Goal: Complete application form

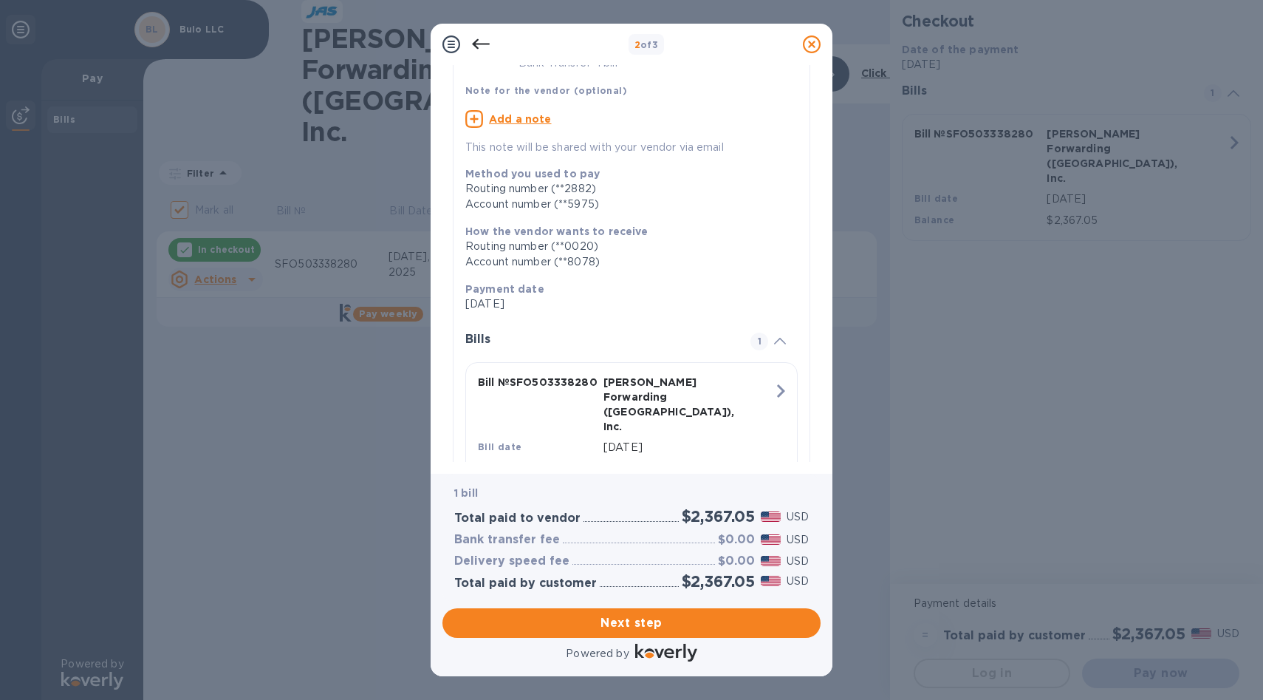
scroll to position [137, 0]
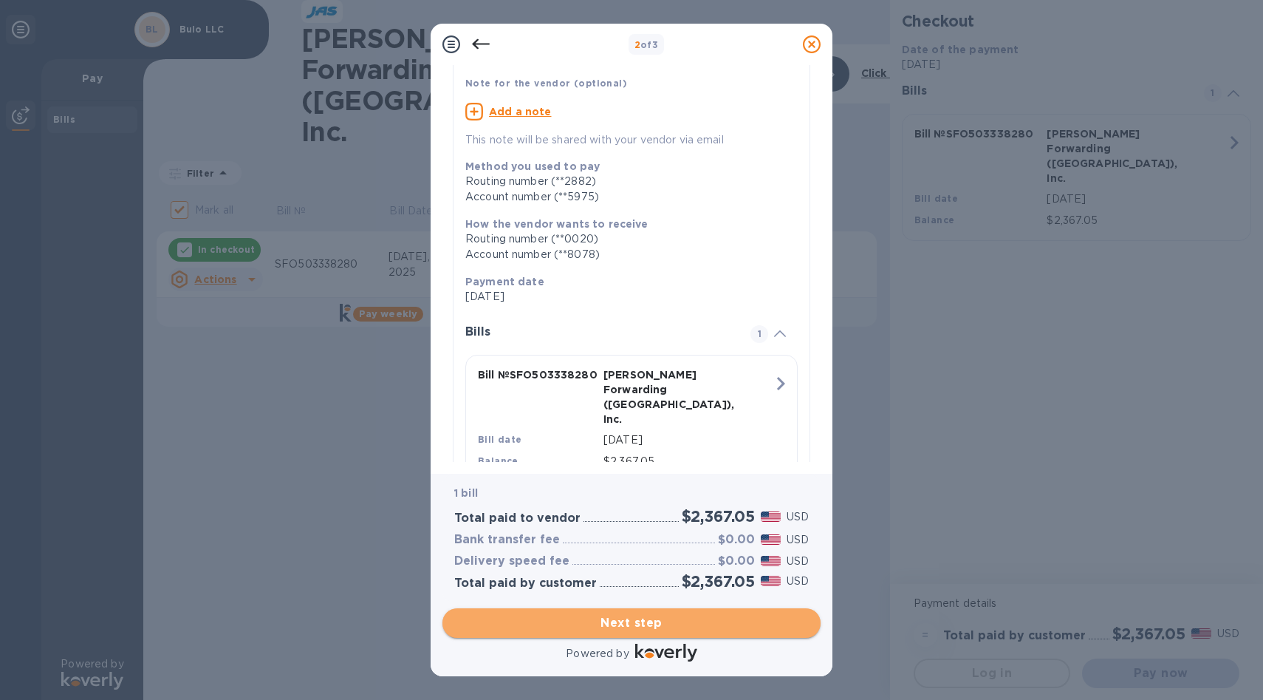
click at [647, 627] on span "Next step" at bounding box center [631, 623] width 355 height 18
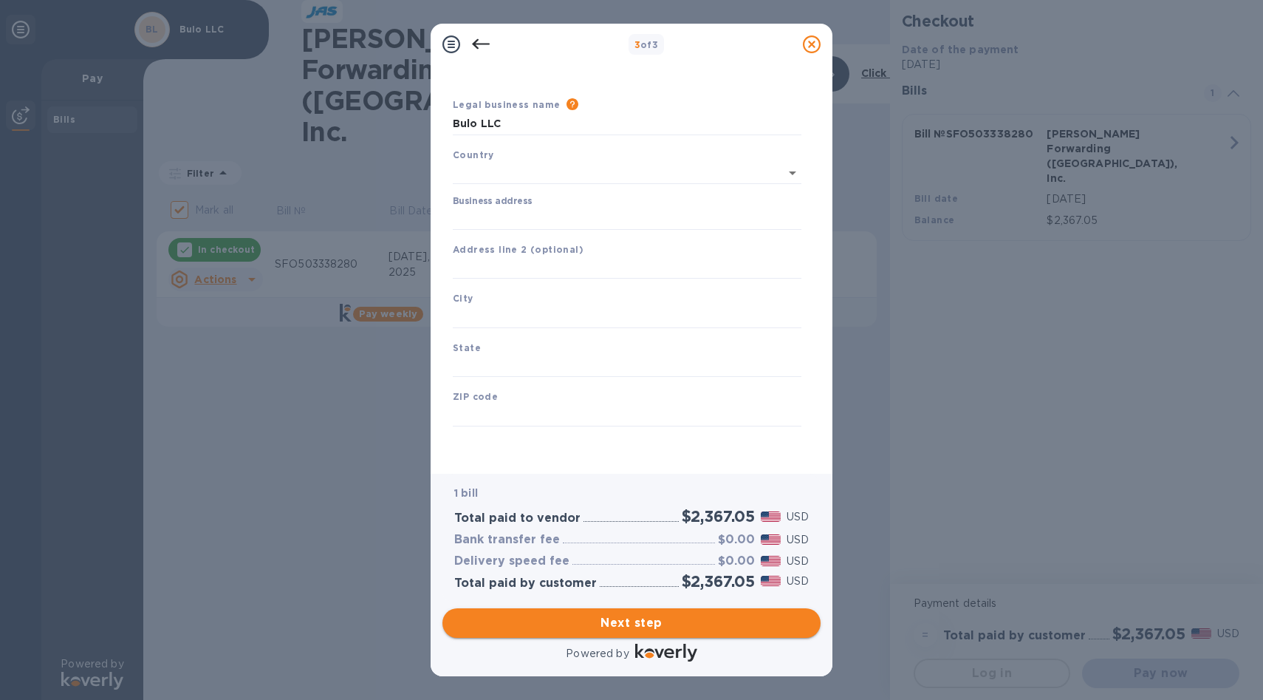
type input "[GEOGRAPHIC_DATA]"
click at [522, 219] on input "Business address" at bounding box center [627, 219] width 349 height 22
type input "[STREET_ADDRESS][PERSON_NAME]"
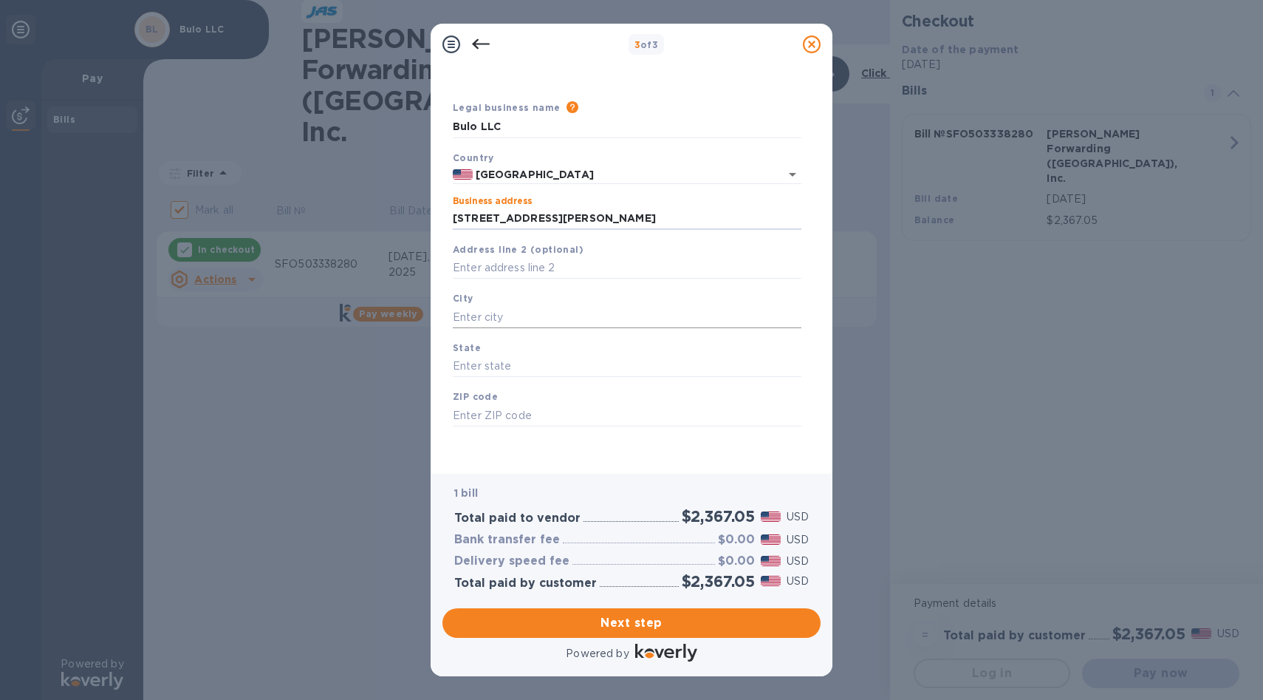
click at [558, 315] on input "text" at bounding box center [627, 317] width 349 height 22
type input "s"
type input "[GEOGRAPHIC_DATA]"
click at [514, 369] on input "text" at bounding box center [627, 366] width 349 height 22
type input "[US_STATE]"
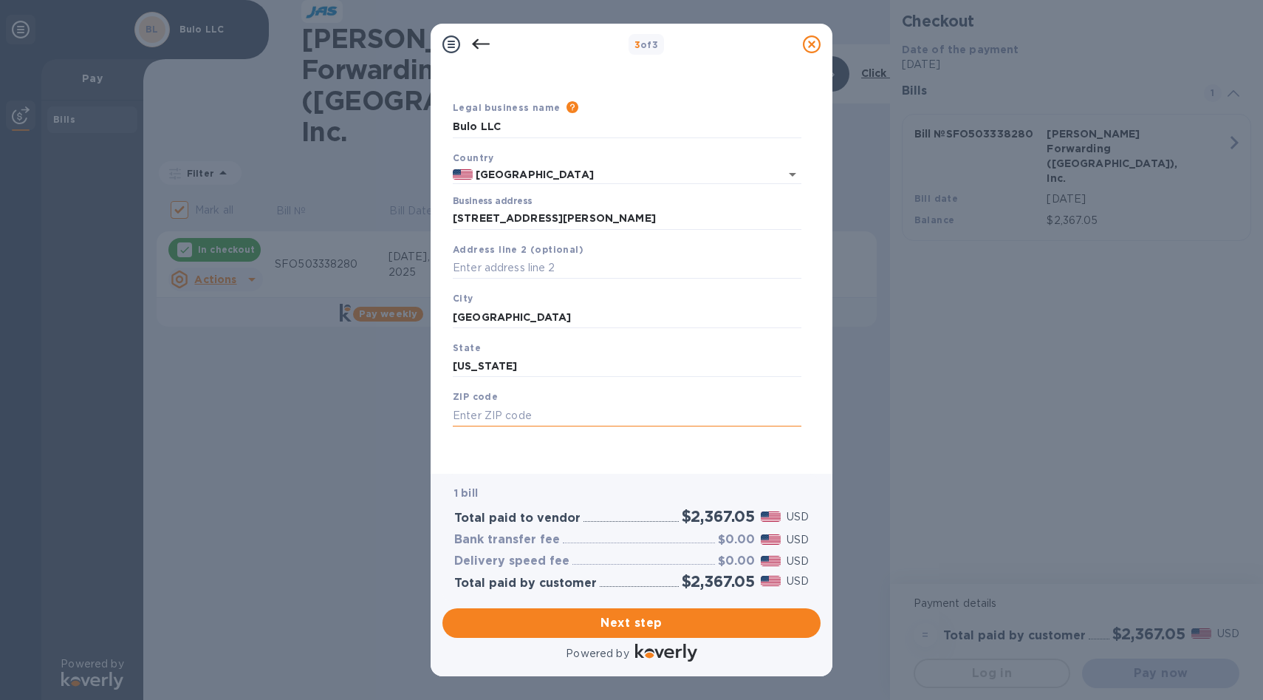
click at [523, 420] on input "text" at bounding box center [627, 415] width 349 height 22
type input "94102"
click at [671, 628] on span "Next step" at bounding box center [631, 623] width 355 height 18
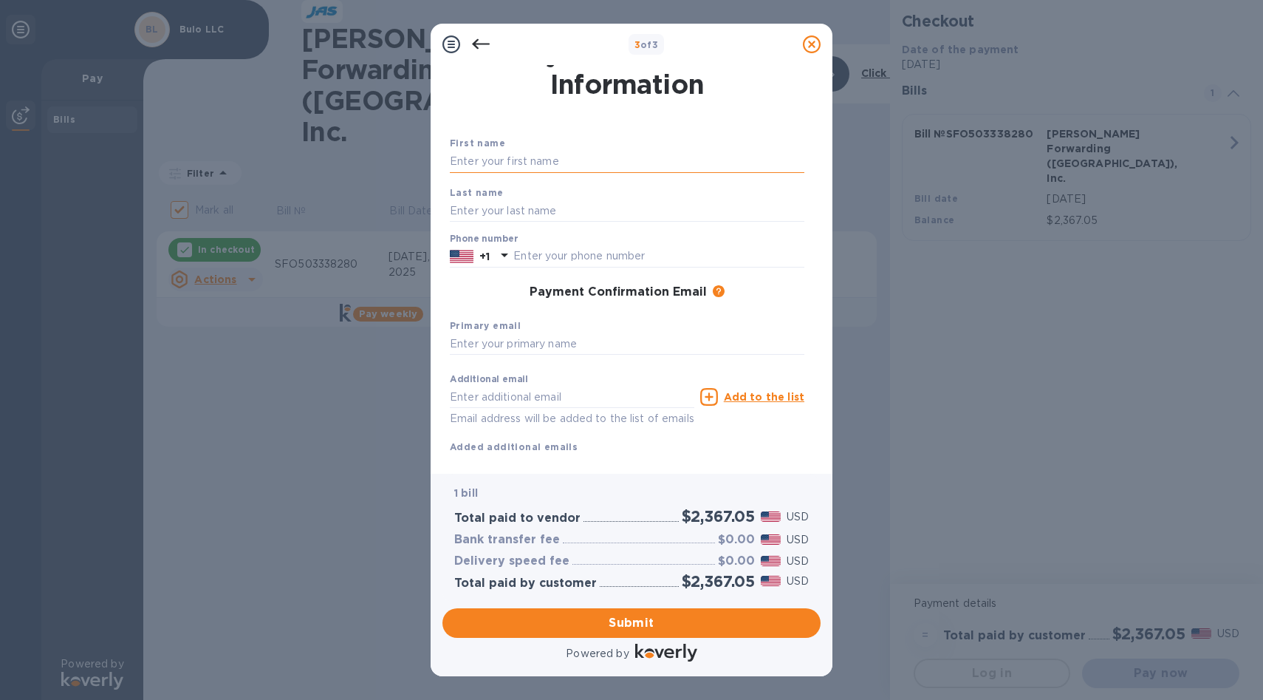
click at [479, 157] on input "text" at bounding box center [627, 162] width 355 height 22
type input "[PERSON_NAME]"
click at [479, 206] on input "text" at bounding box center [627, 210] width 355 height 22
type input "[PERSON_NAME]"
click at [476, 285] on div "Payment Confirmation Email The added email addresses will be used to send the p…" at bounding box center [627, 292] width 366 height 27
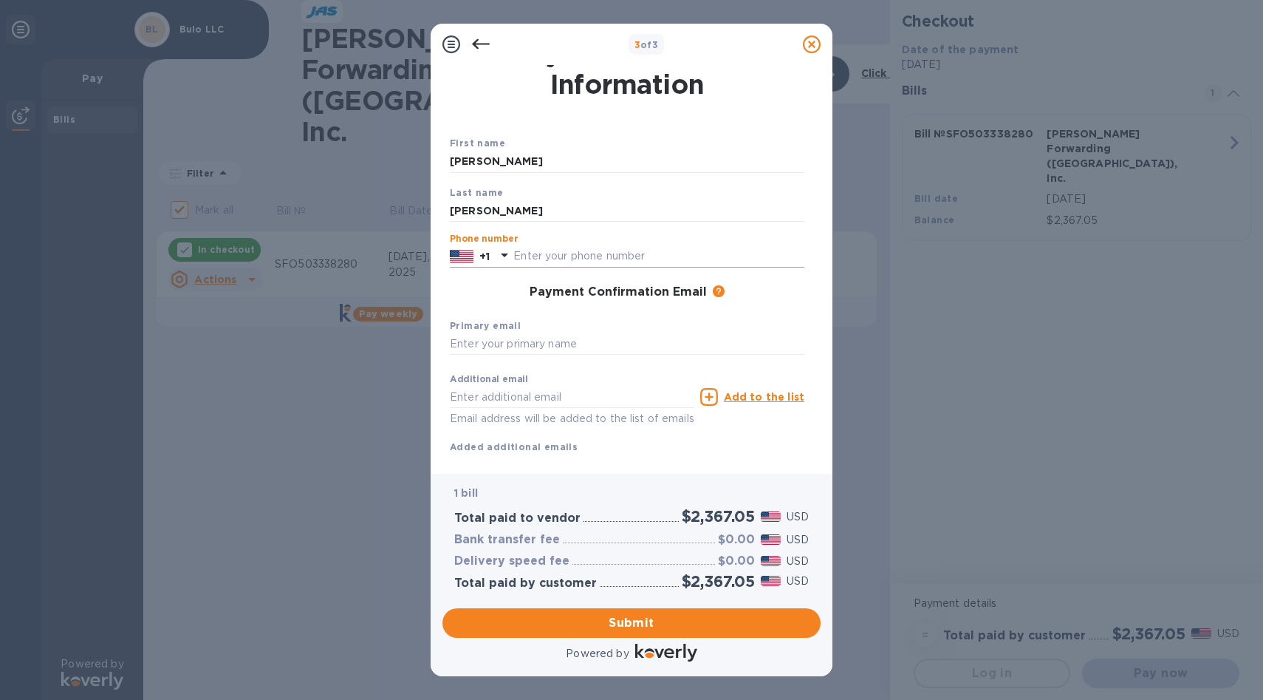
click at [557, 257] on input "text" at bounding box center [658, 256] width 291 height 22
type input "2063834247"
type input "[EMAIL_ADDRESS][DOMAIN_NAME]"
click at [646, 335] on input "text" at bounding box center [627, 344] width 355 height 22
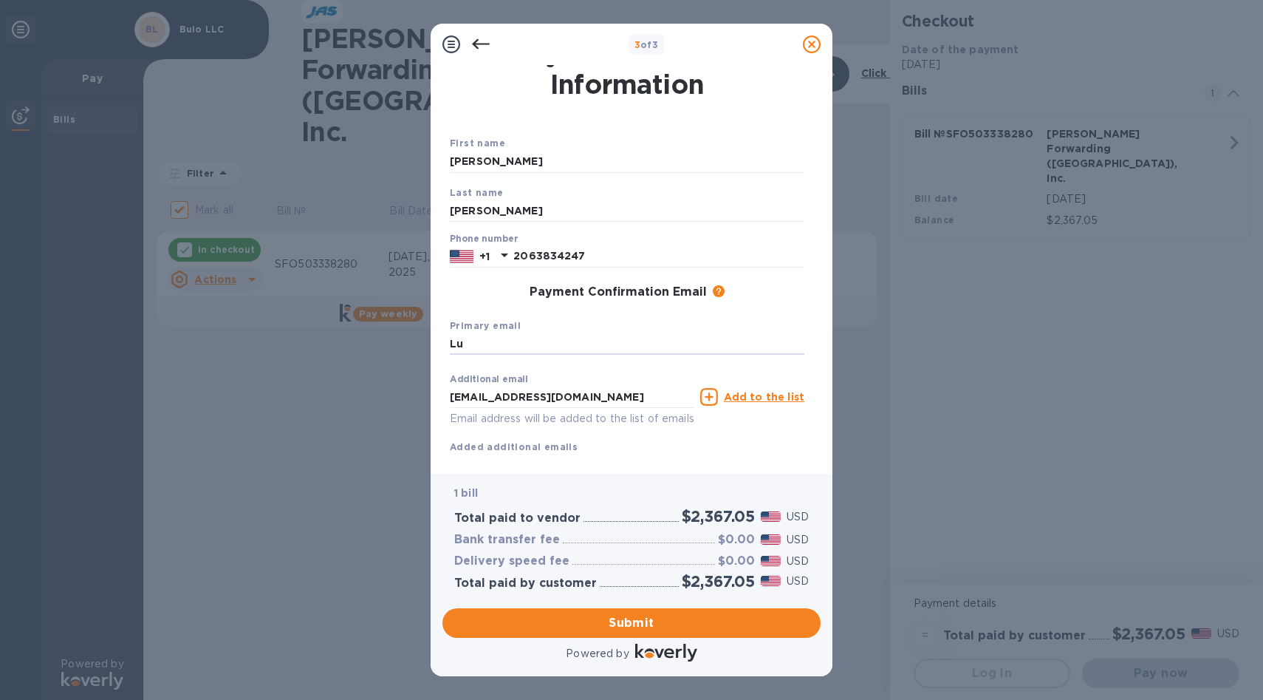
type input "L"
type input "[EMAIL_ADDRESS][DOMAIN_NAME]"
click at [493, 401] on input "[EMAIL_ADDRESS][DOMAIN_NAME]" at bounding box center [572, 397] width 244 height 22
type input "[EMAIL_ADDRESS][DOMAIN_NAME]"
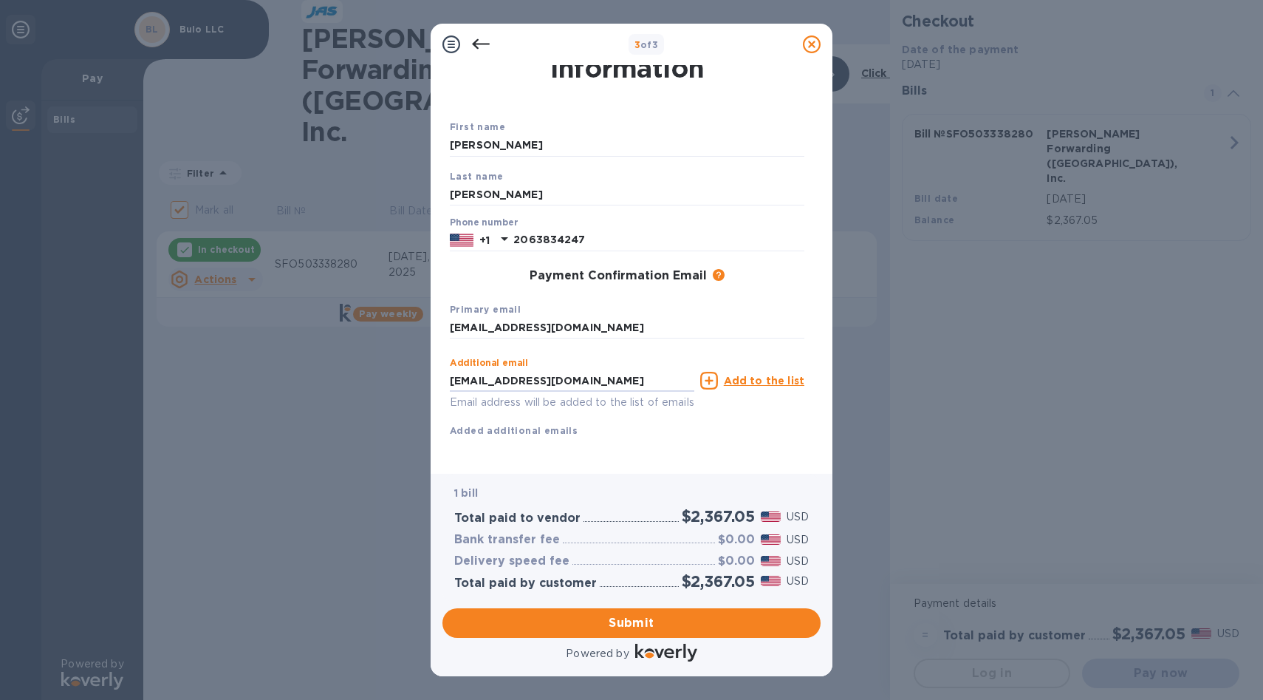
scroll to position [59, 0]
click at [640, 620] on span "Submit" at bounding box center [631, 623] width 355 height 18
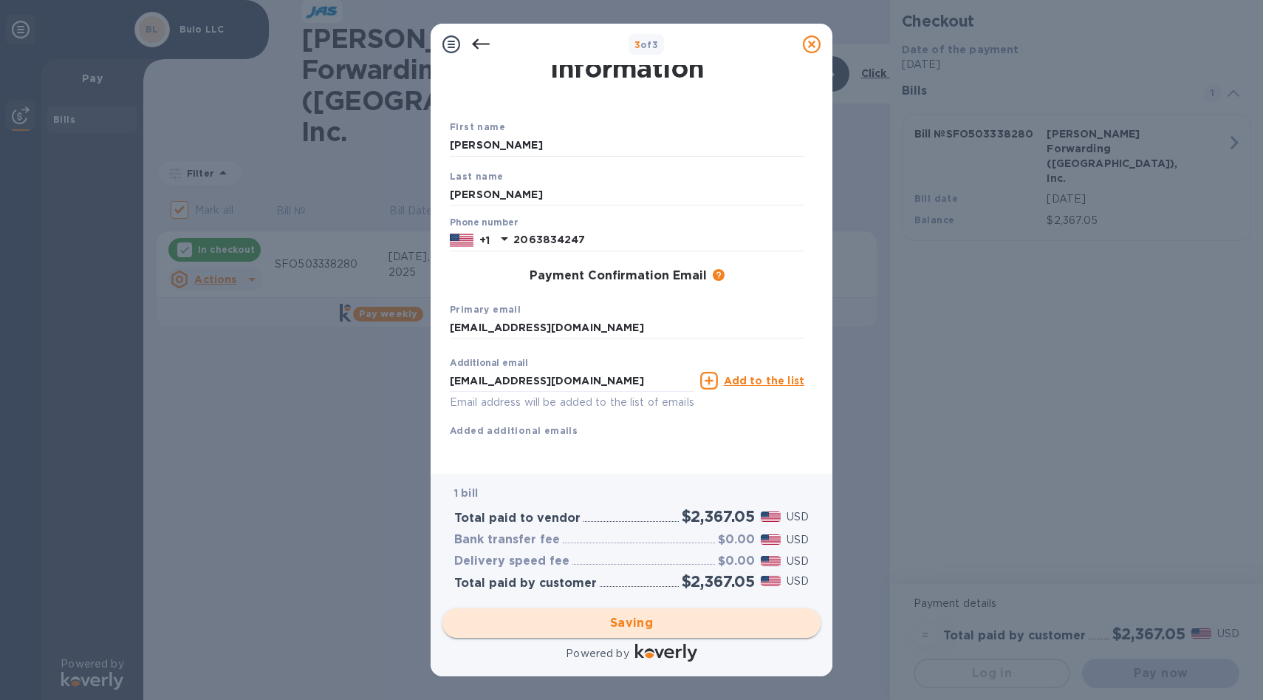
checkbox input "false"
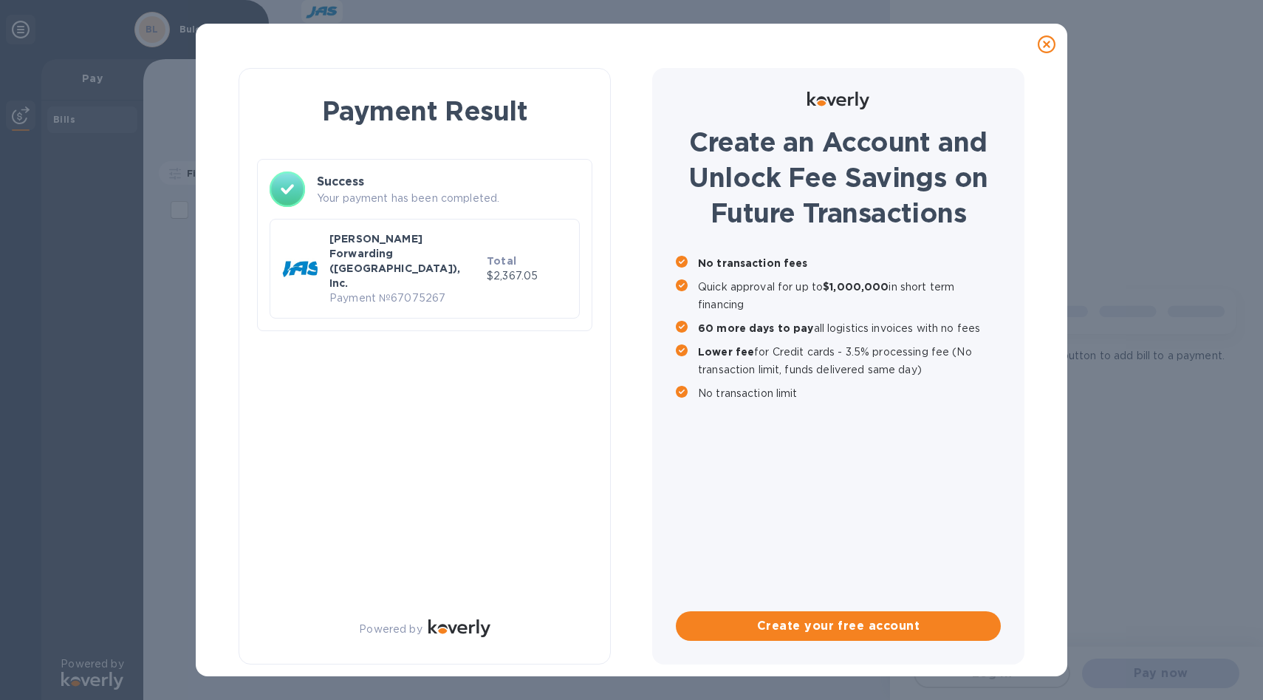
scroll to position [0, 0]
click at [805, 498] on div "Create an Account and Unlock Fee Savings on Future Transactions No transaction …" at bounding box center [838, 366] width 372 height 596
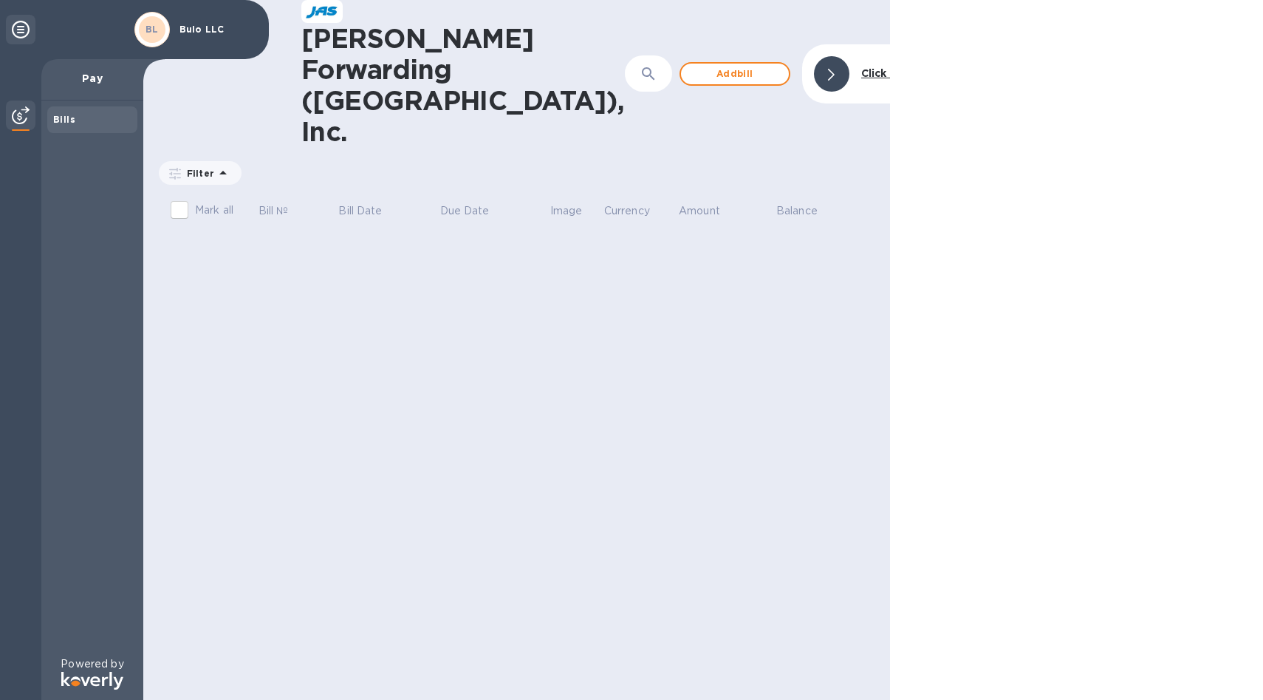
click at [188, 19] on div "[PERSON_NAME] LLC" at bounding box center [195, 29] width 129 height 41
